Goal: Navigation & Orientation: Go to known website

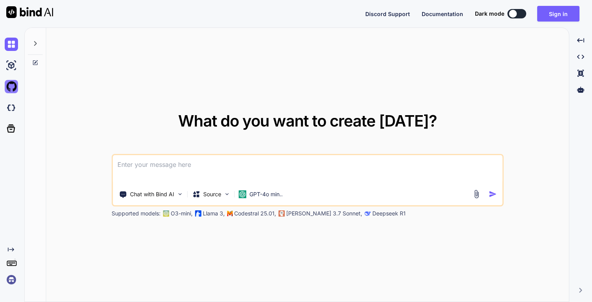
click at [14, 83] on img at bounding box center [11, 86] width 13 height 13
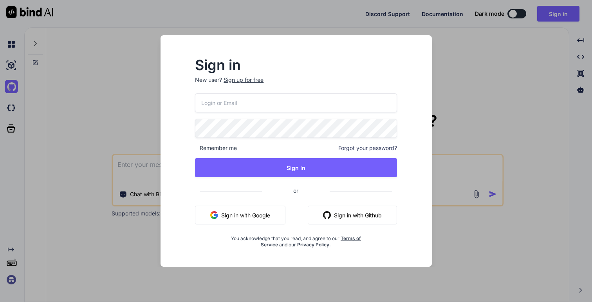
click at [18, 65] on div "Sign in New user? Sign up for free Remember me Forgot your password? Sign In or…" at bounding box center [296, 151] width 592 height 302
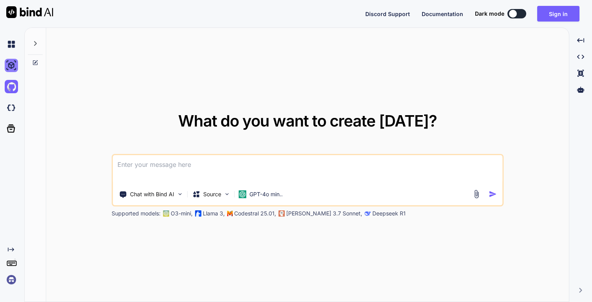
click at [16, 65] on img at bounding box center [11, 65] width 13 height 13
type textarea "x"
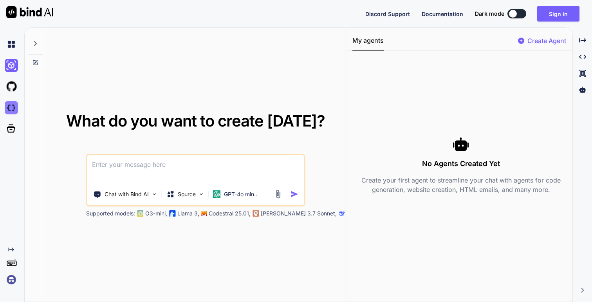
click at [8, 110] on img at bounding box center [11, 107] width 13 height 13
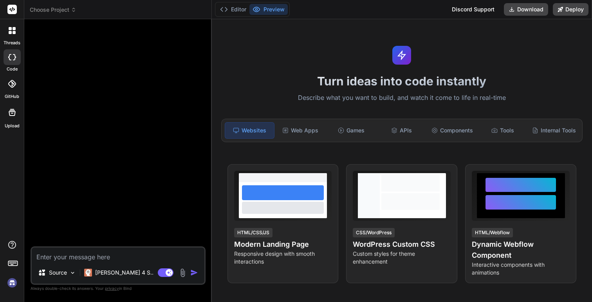
type textarea "x"
